Goal: Information Seeking & Learning: Learn about a topic

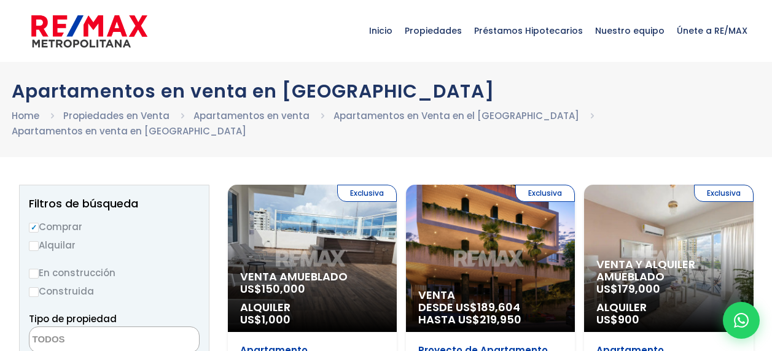
select select
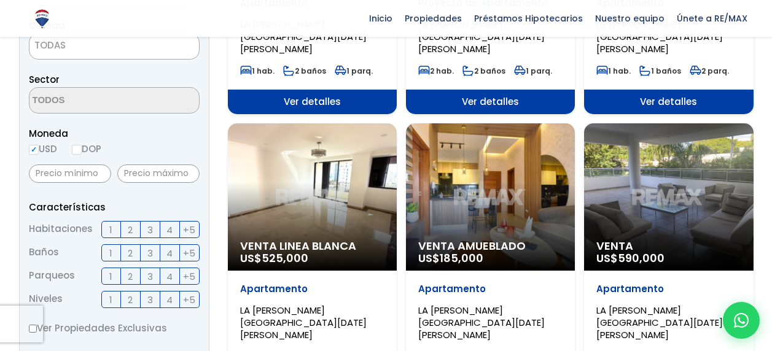
scroll to position [368, 0]
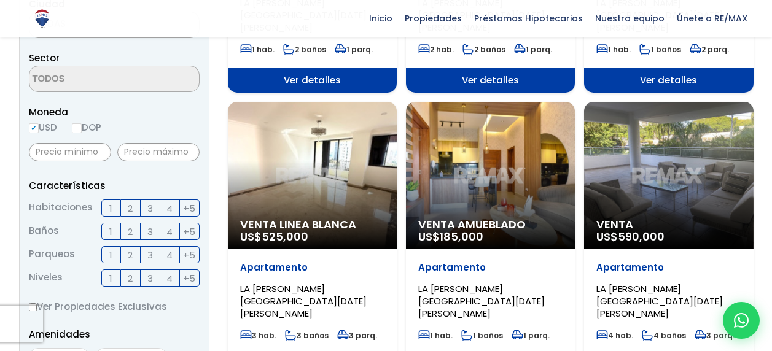
click at [147, 200] on label "3" at bounding box center [151, 208] width 20 height 17
click at [0, 0] on input "3" at bounding box center [0, 0] width 0 height 0
click at [131, 224] on span "2" at bounding box center [130, 231] width 5 height 15
click at [0, 0] on input "2" at bounding box center [0, 0] width 0 height 0
click at [110, 247] on span "1" at bounding box center [110, 254] width 3 height 15
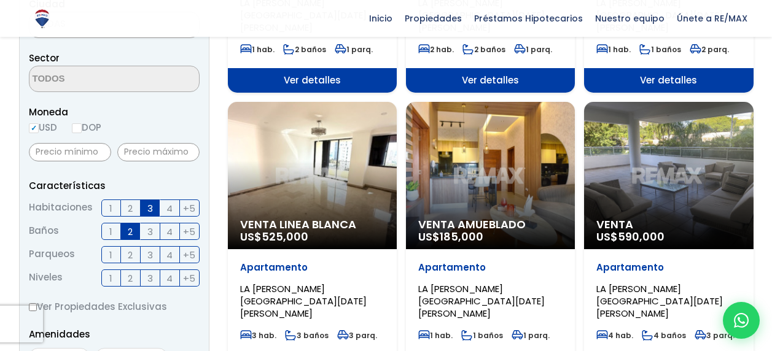
click at [0, 0] on input "1" at bounding box center [0, 0] width 0 height 0
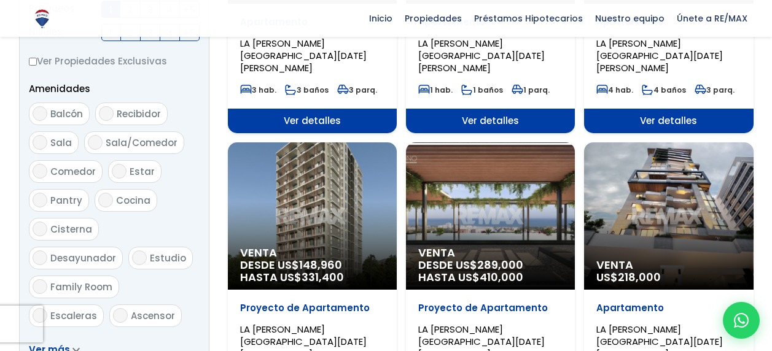
scroll to position [675, 0]
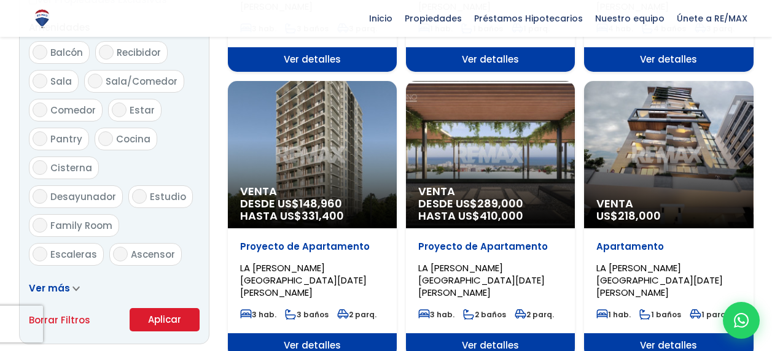
drag, startPoint x: 163, startPoint y: 298, endPoint x: 173, endPoint y: 281, distance: 19.3
click at [163, 308] on button "Aplicar" at bounding box center [165, 319] width 70 height 23
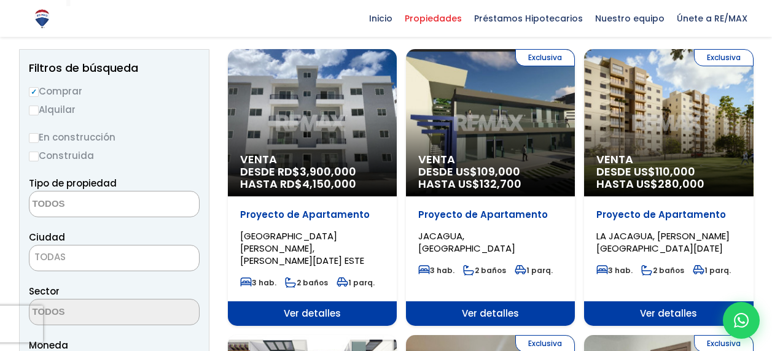
scroll to position [184, 0]
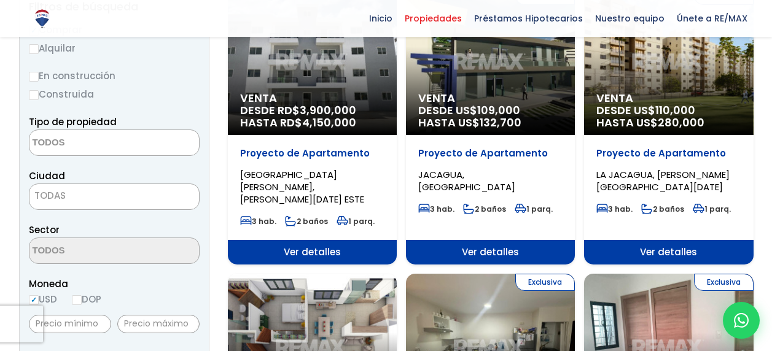
click at [106, 150] on textarea "Search" at bounding box center [88, 143] width 119 height 26
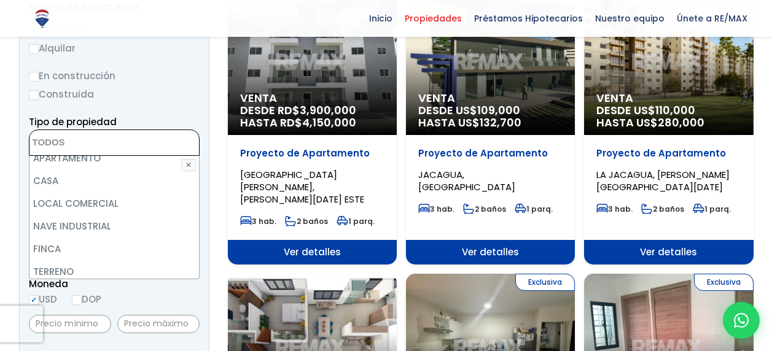
scroll to position [0, 0]
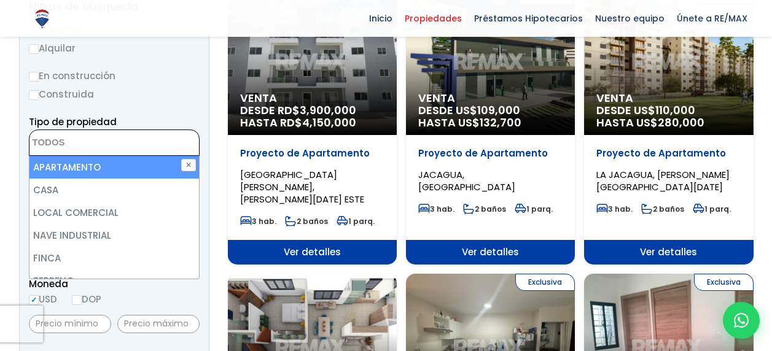
click at [131, 162] on li "APARTAMENTO" at bounding box center [113, 167] width 169 height 23
select select "apartment"
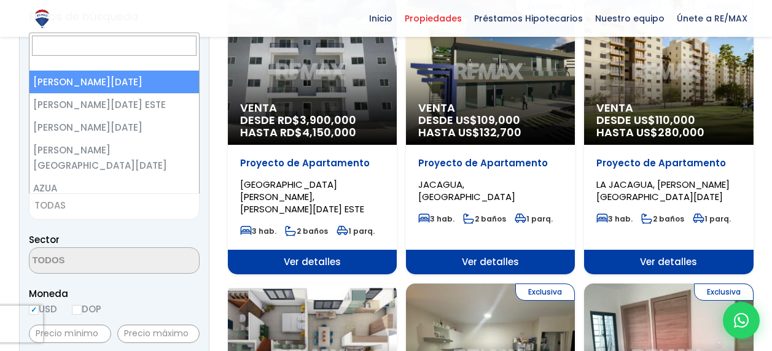
click at [94, 197] on span "TODAS" at bounding box center [113, 205] width 169 height 17
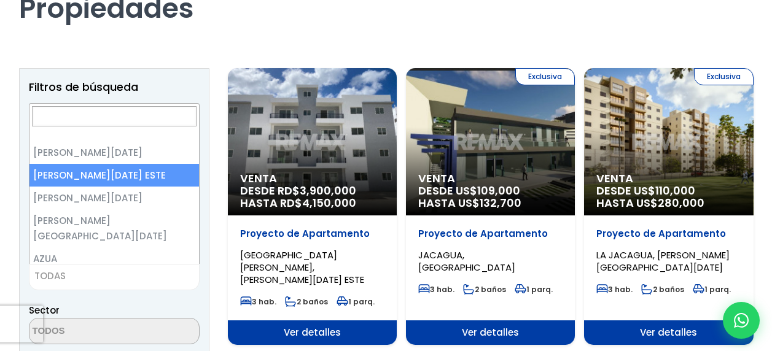
scroll to position [8, 0]
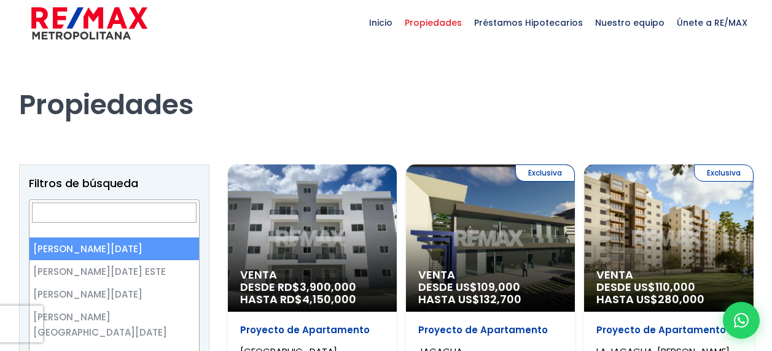
select select "1"
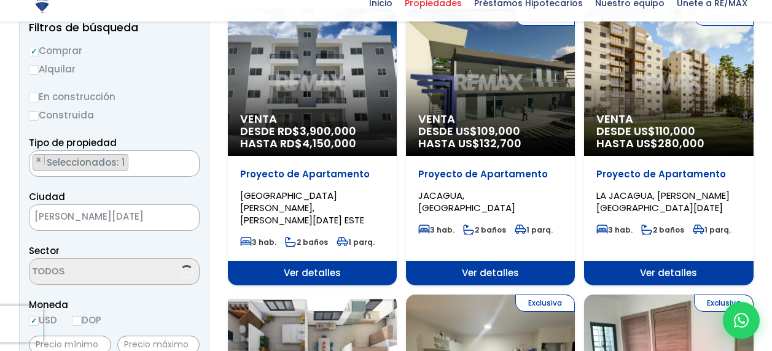
scroll to position [169, 0]
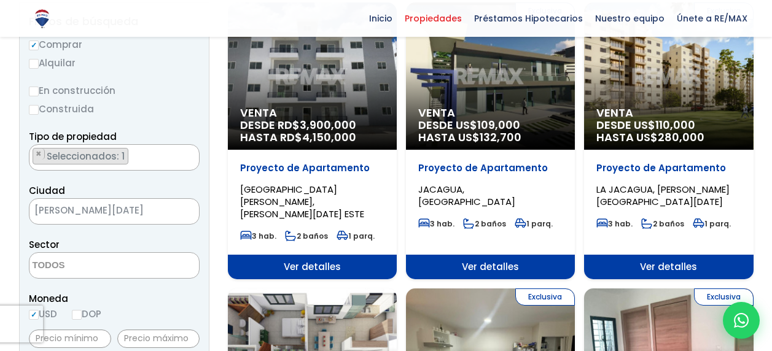
click at [105, 255] on textarea "Search" at bounding box center [88, 266] width 119 height 26
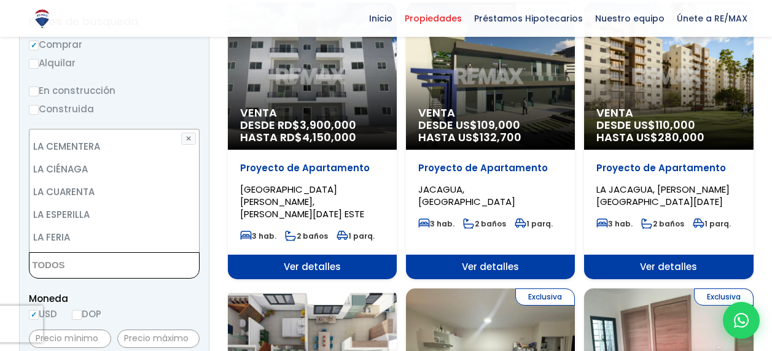
scroll to position [2603, 0]
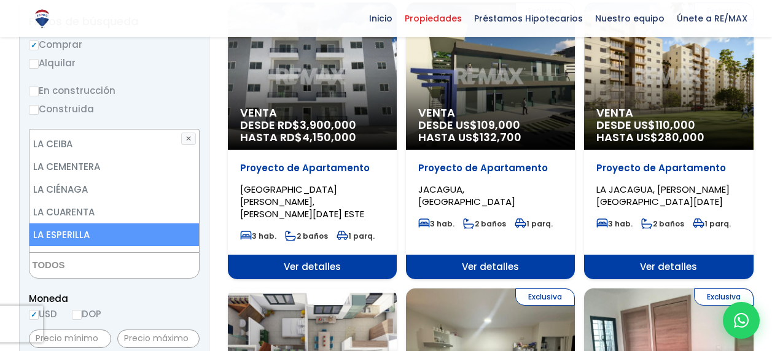
click at [98, 223] on li "LA ESPERILLA" at bounding box center [113, 234] width 169 height 23
select select "180"
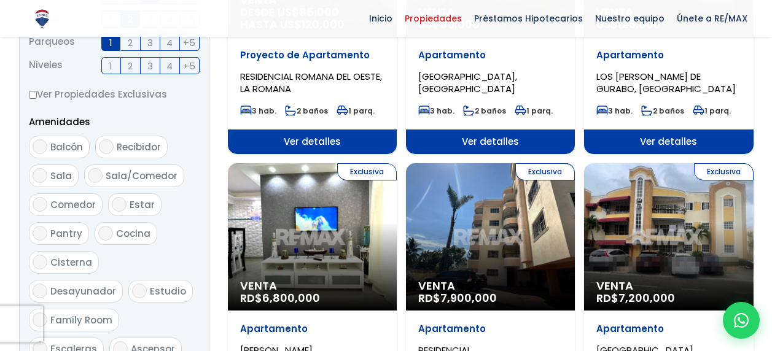
scroll to position [722, 0]
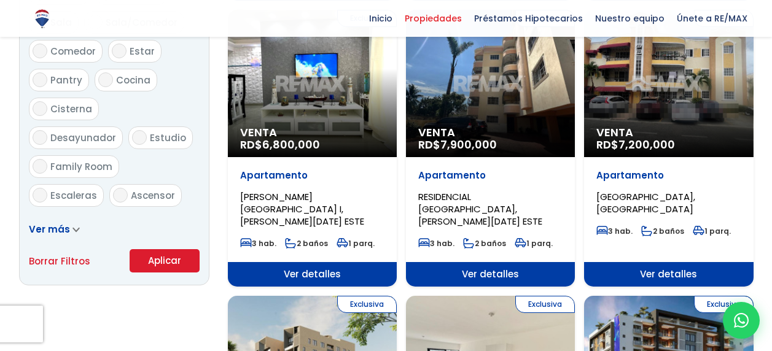
click at [155, 261] on button "Aplicar" at bounding box center [165, 260] width 70 height 23
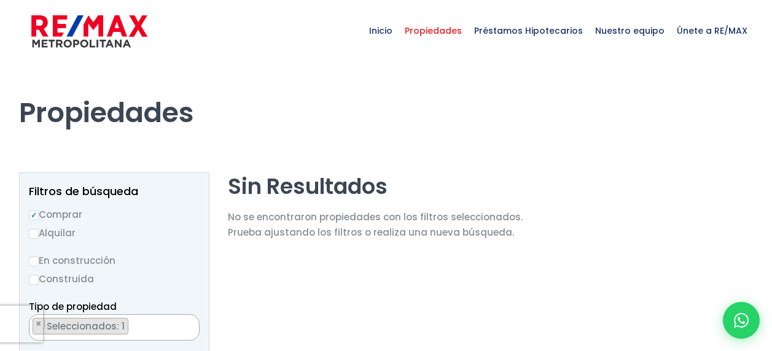
select select "180"
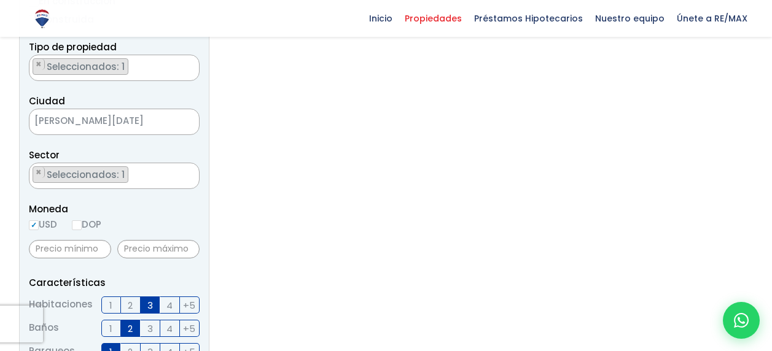
scroll to position [184, 0]
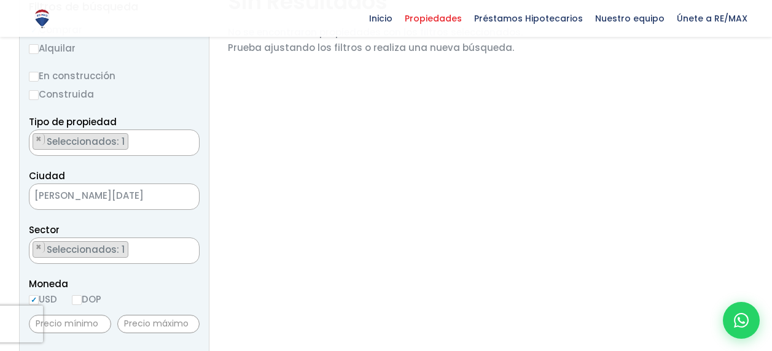
click at [157, 196] on span "[PERSON_NAME][DATE]" at bounding box center [98, 195] width 139 height 17
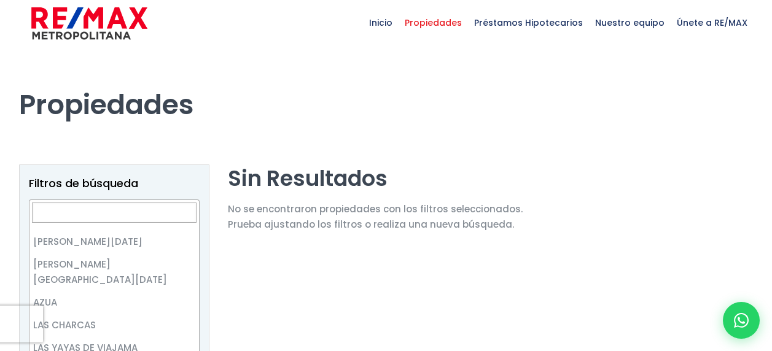
scroll to position [0, 0]
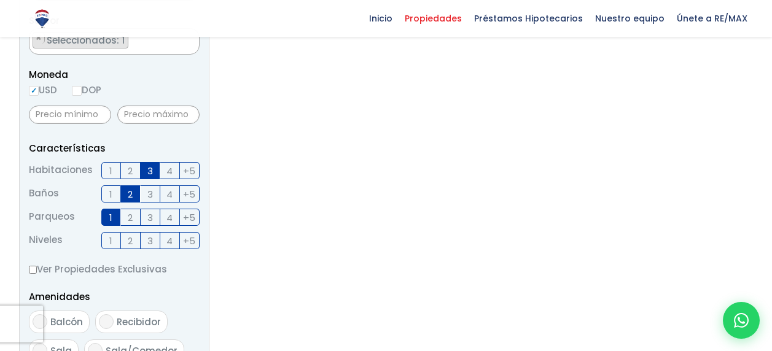
scroll to position [415, 0]
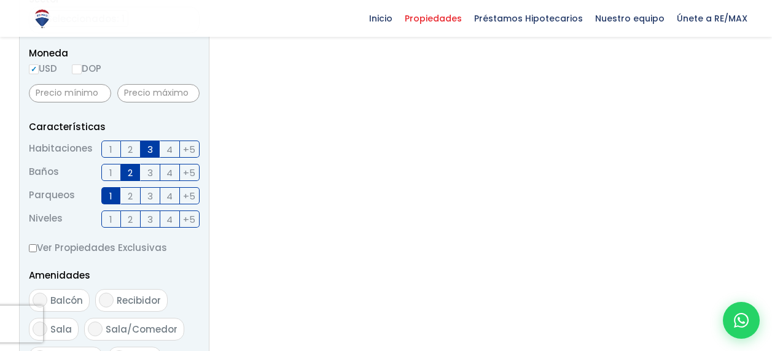
click at [131, 174] on span "2" at bounding box center [130, 172] width 5 height 15
drag, startPoint x: 131, startPoint y: 174, endPoint x: 55, endPoint y: 175, distance: 76.1
click at [55, 175] on span "Baños" at bounding box center [44, 172] width 30 height 17
click at [110, 196] on span "1" at bounding box center [110, 195] width 3 height 15
click at [0, 0] on input "1" at bounding box center [0, 0] width 0 height 0
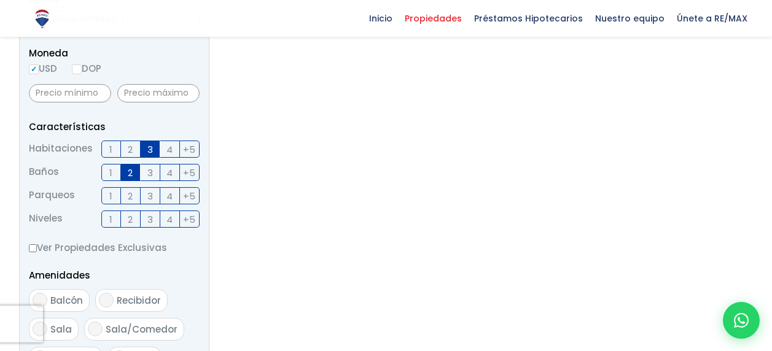
click at [133, 174] on label "2" at bounding box center [131, 172] width 20 height 17
click at [0, 0] on input "2" at bounding box center [0, 0] width 0 height 0
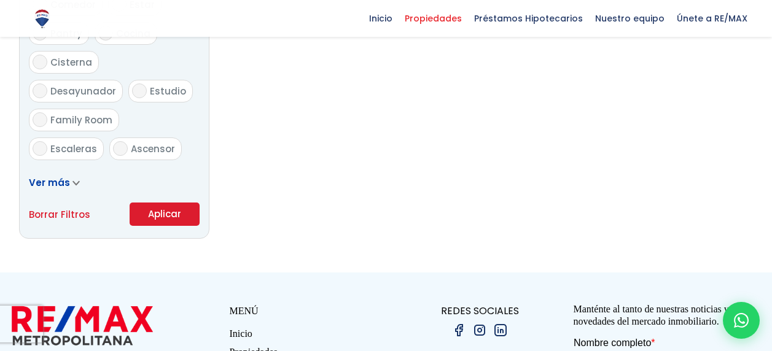
scroll to position [783, 0]
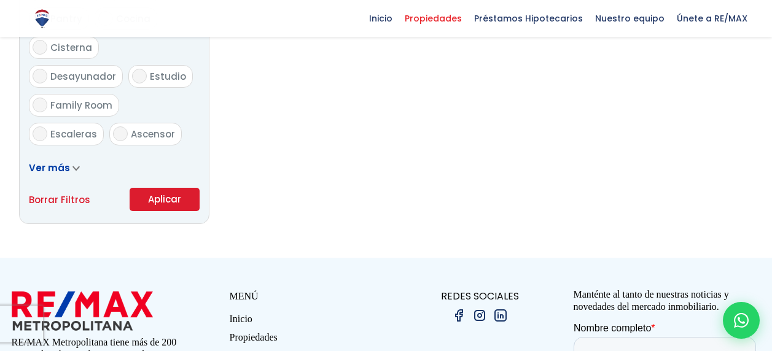
click at [161, 203] on button "Aplicar" at bounding box center [165, 199] width 70 height 23
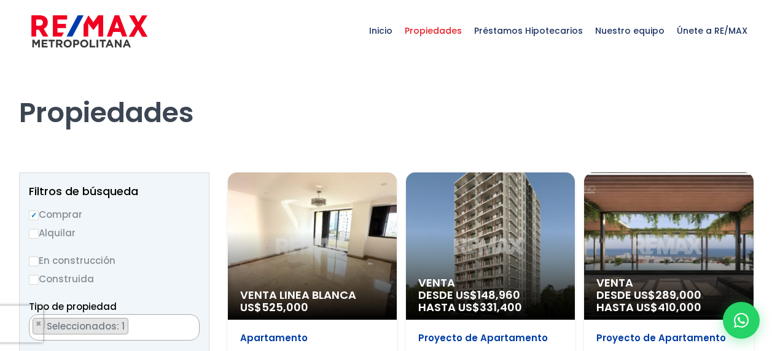
select select "180"
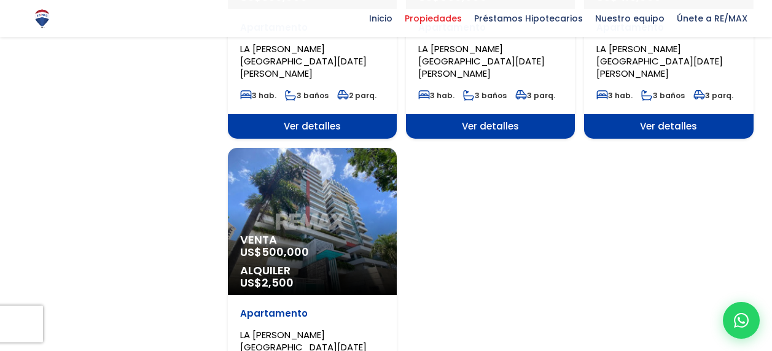
scroll to position [1474, 0]
